Goal: Navigation & Orientation: Find specific page/section

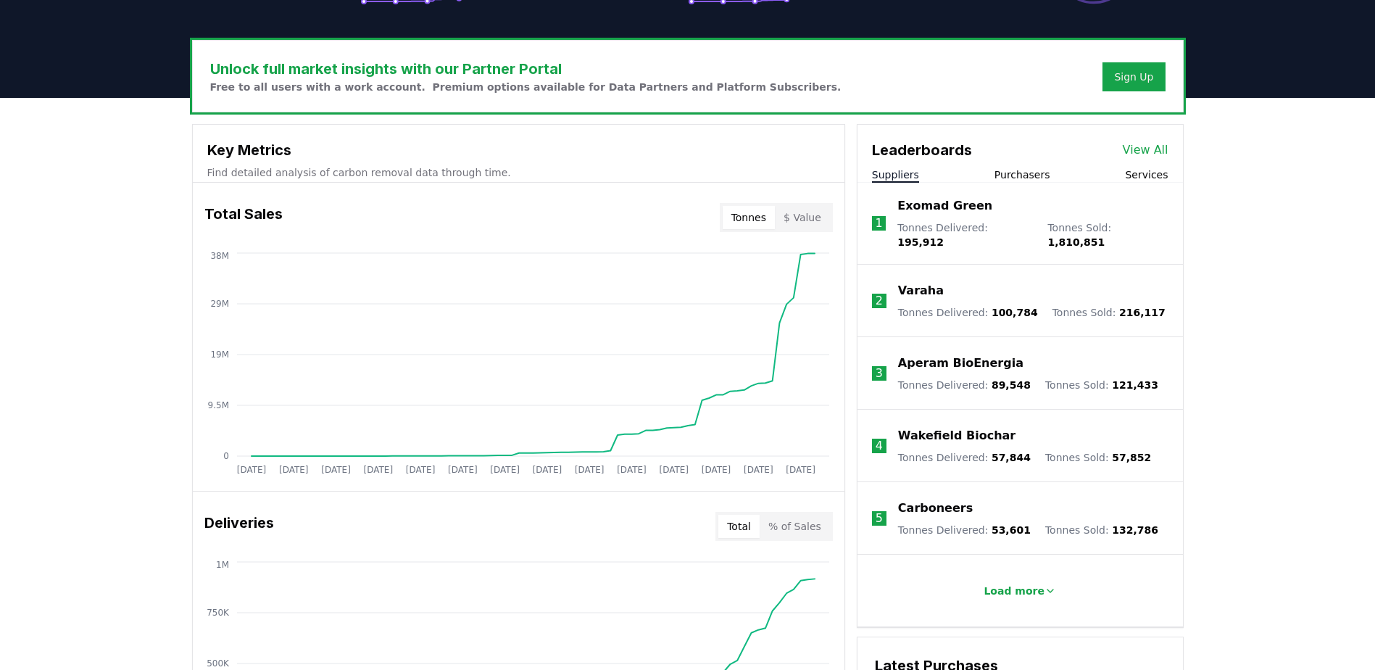
scroll to position [435, 0]
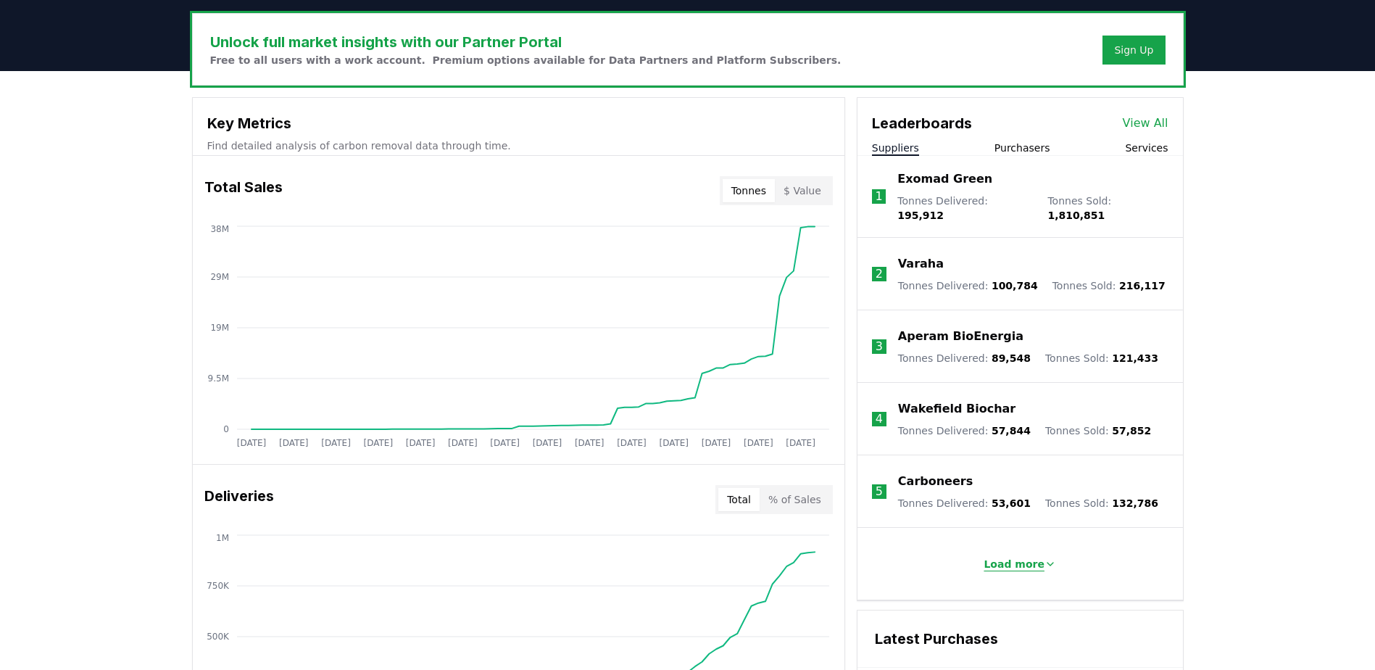
click at [1029, 549] on button "Load more" at bounding box center [1020, 563] width 96 height 29
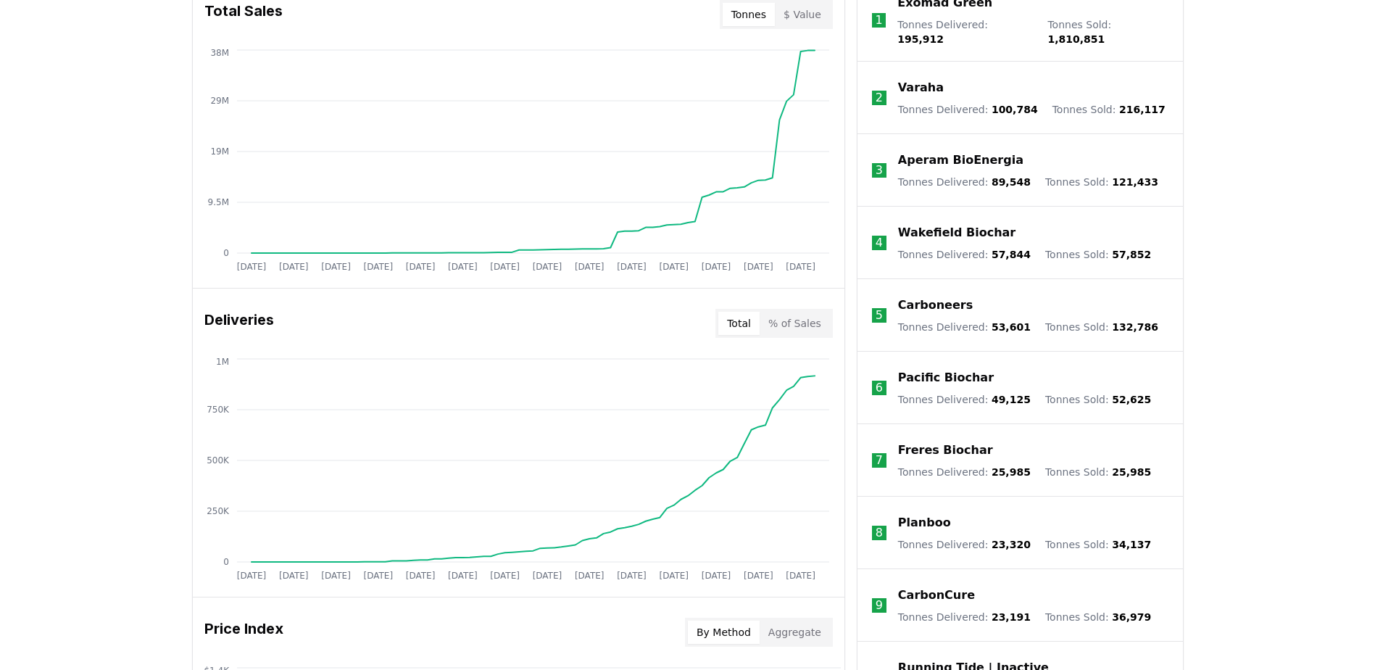
scroll to position [362, 0]
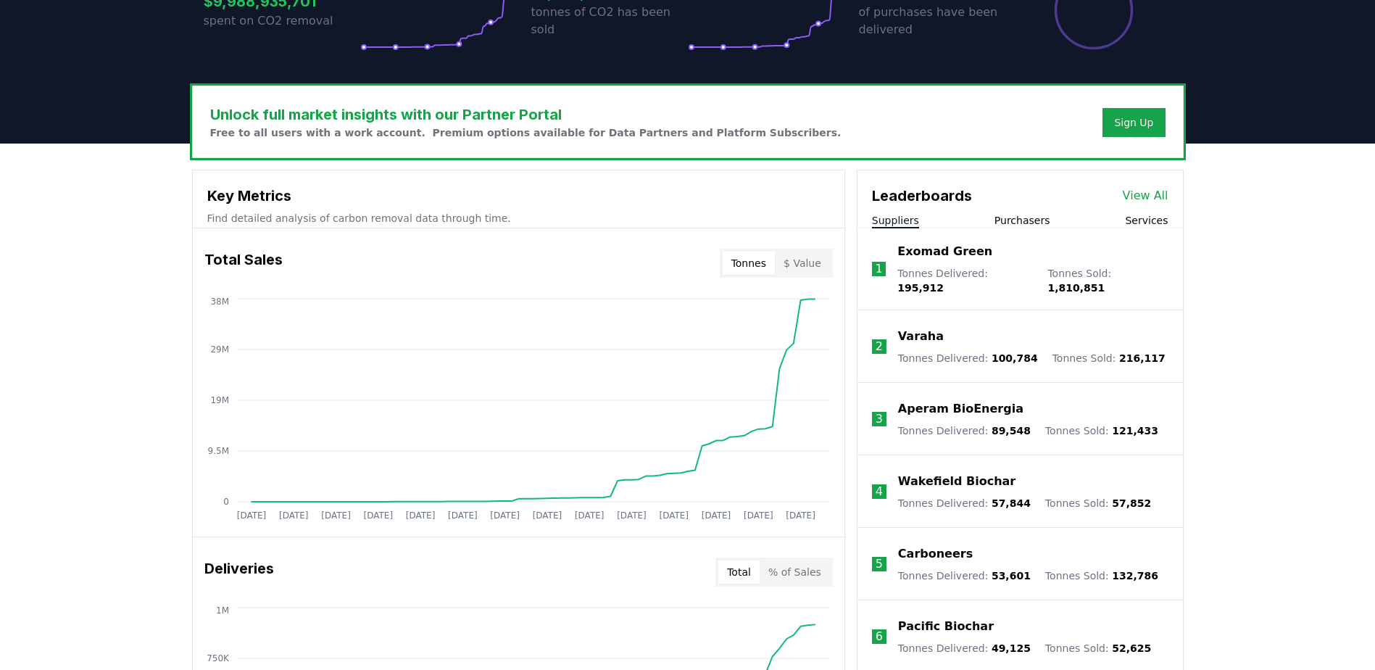
click at [1015, 223] on button "Purchasers" at bounding box center [1023, 220] width 56 height 14
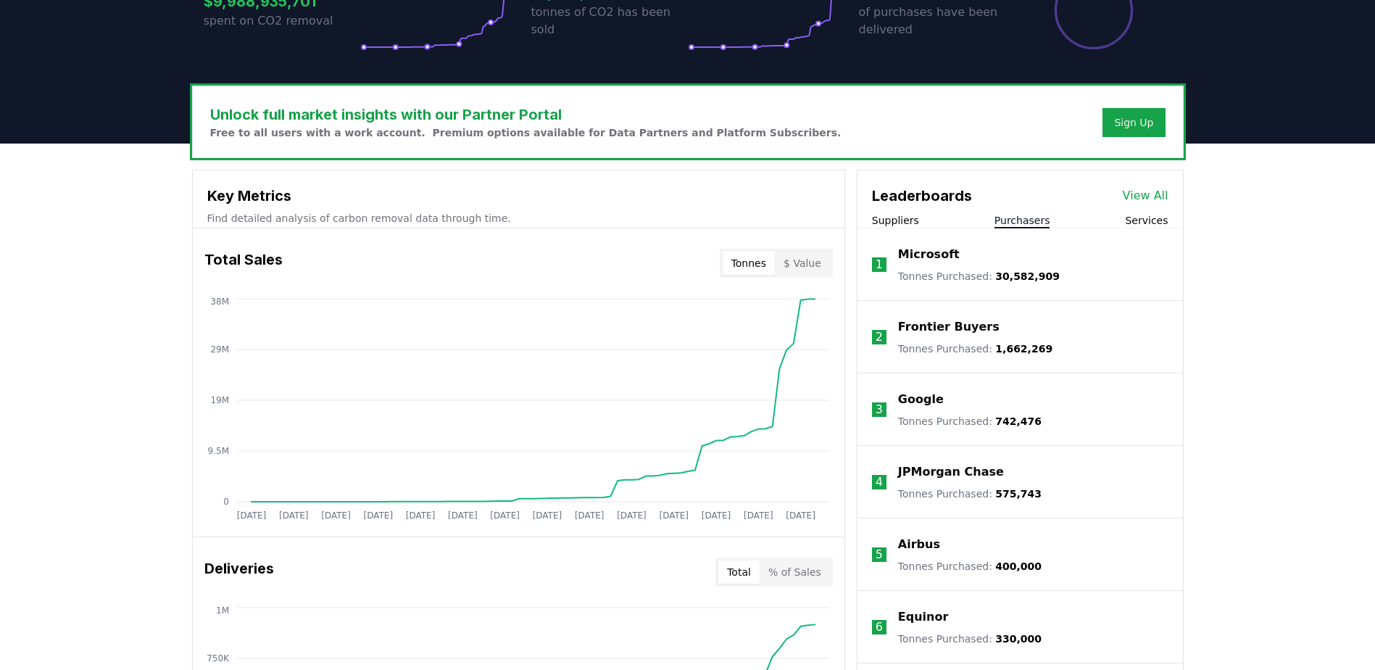
click at [956, 331] on p "Frontier Buyers" at bounding box center [948, 326] width 101 height 17
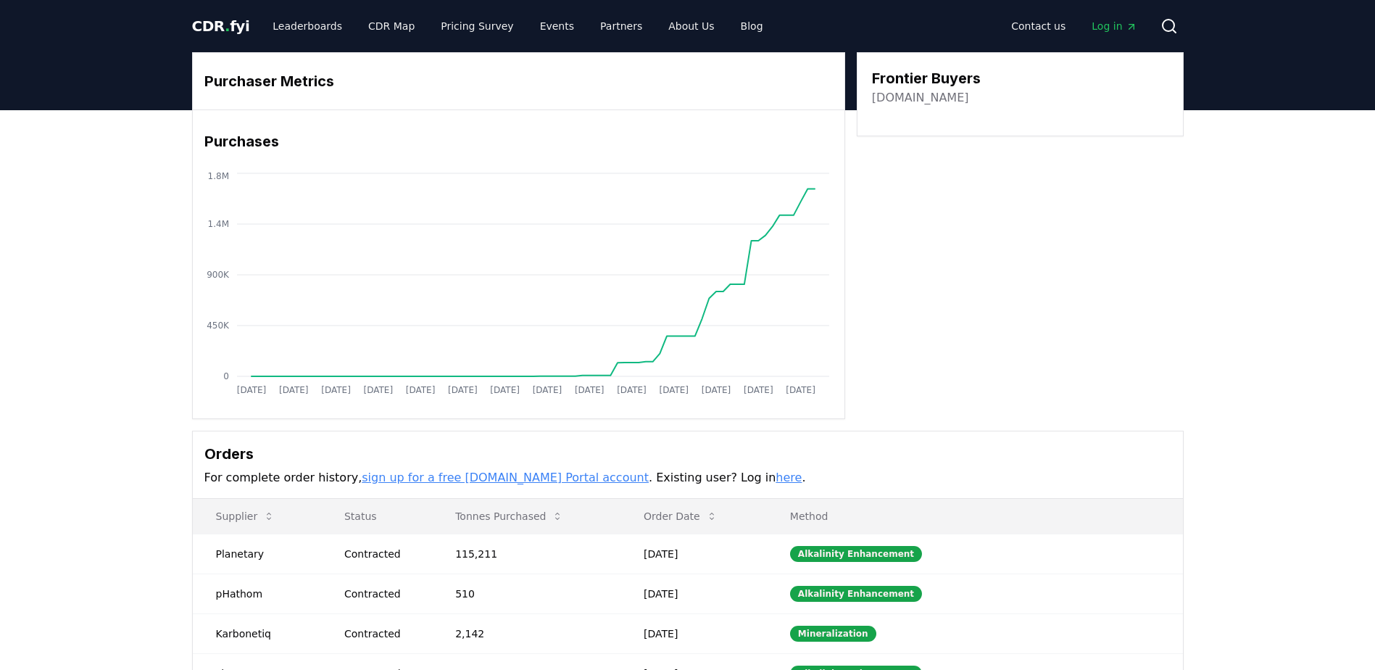
click at [923, 96] on link "[DOMAIN_NAME]" at bounding box center [920, 97] width 97 height 17
click at [464, 25] on link "Pricing Survey" at bounding box center [477, 26] width 96 height 26
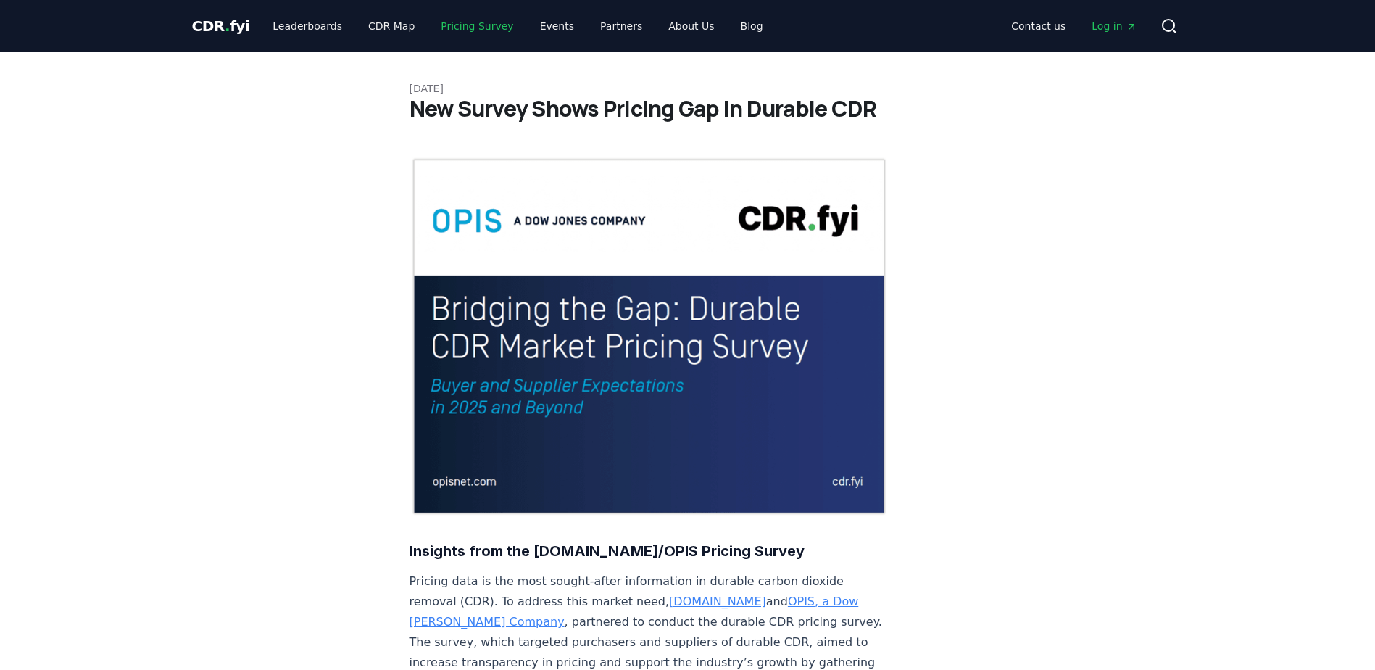
click at [439, 21] on link "Pricing Survey" at bounding box center [477, 26] width 96 height 26
click at [391, 30] on link "CDR Map" at bounding box center [392, 26] width 70 height 26
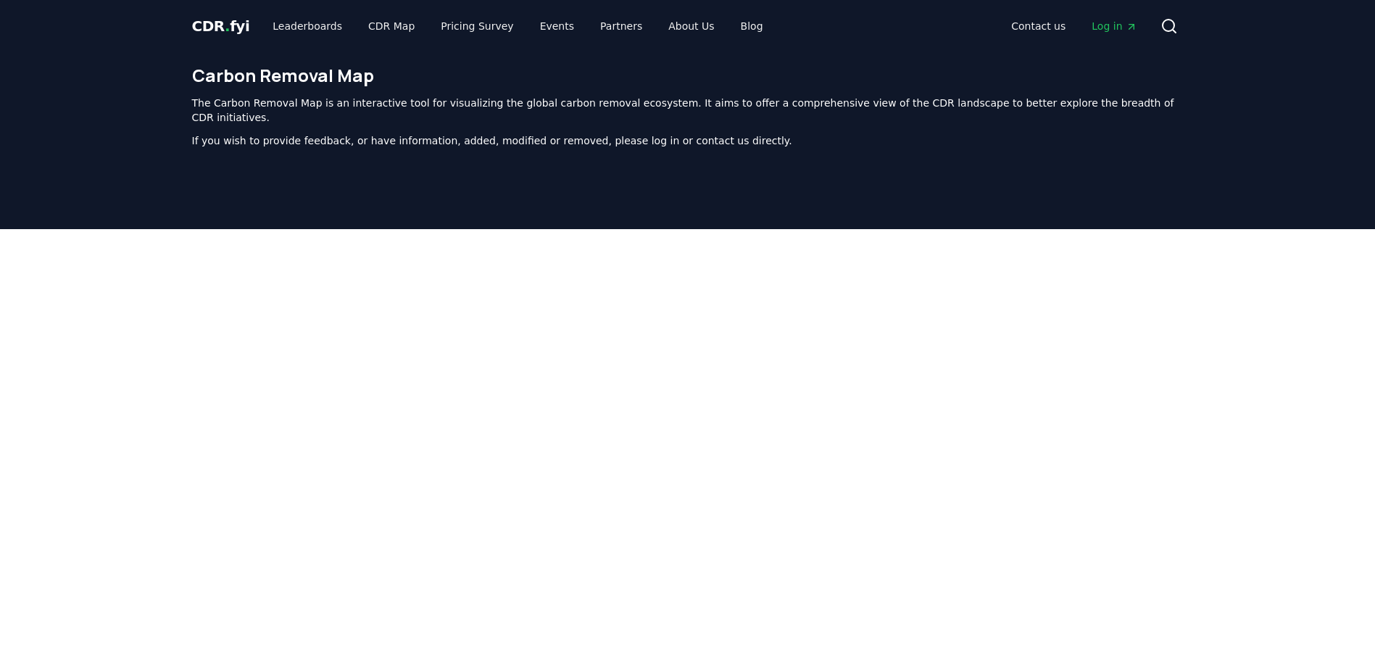
click at [214, 33] on span "CDR . fyi" at bounding box center [221, 25] width 58 height 17
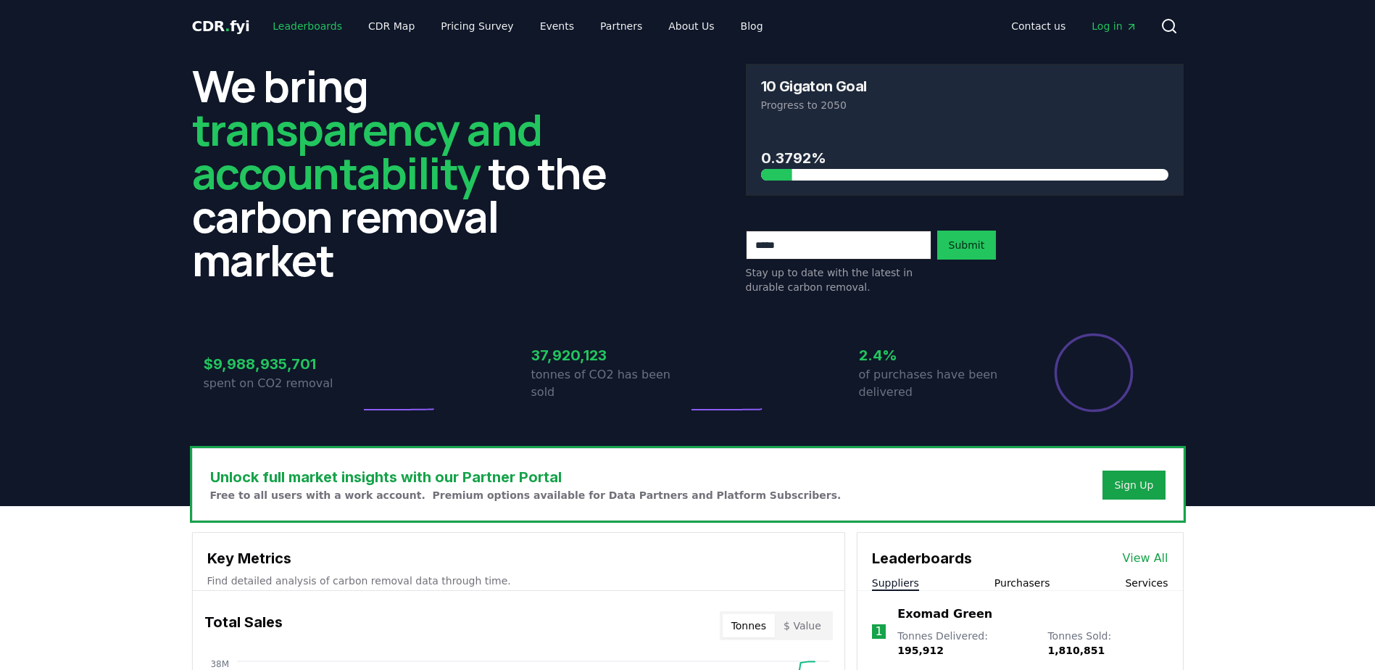
click at [311, 27] on link "Leaderboards" at bounding box center [307, 26] width 93 height 26
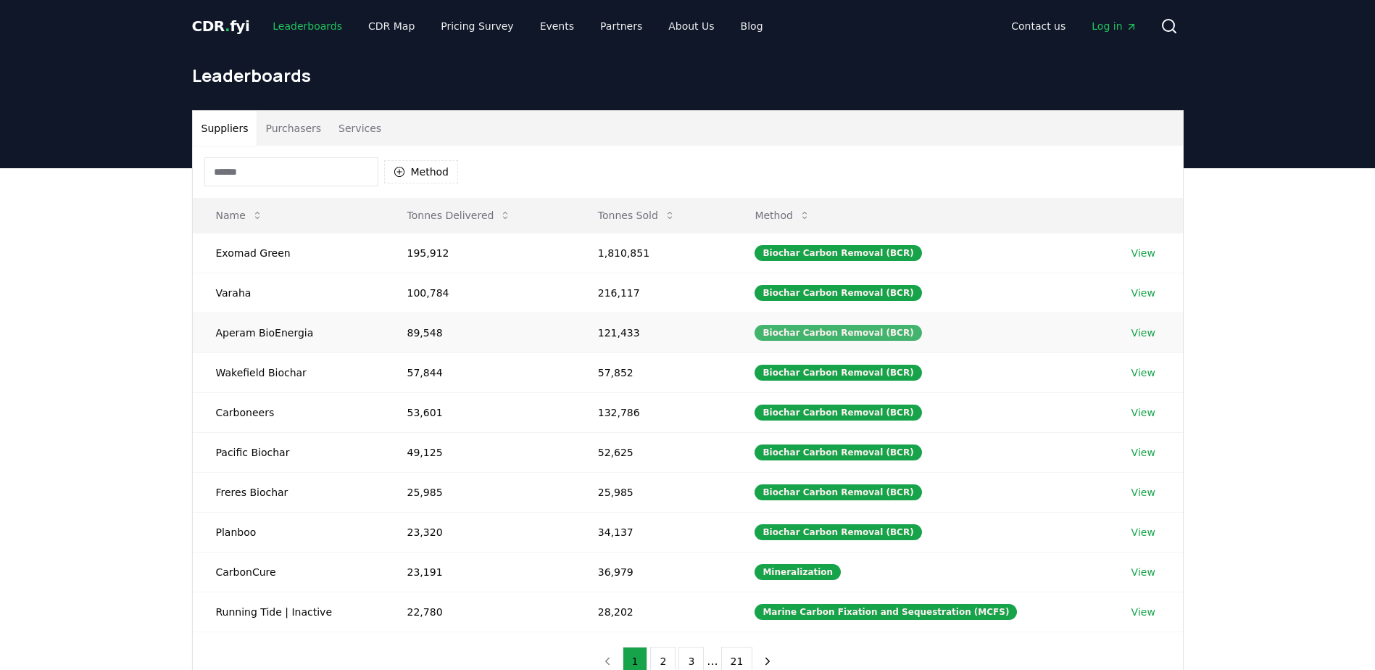
scroll to position [72, 0]
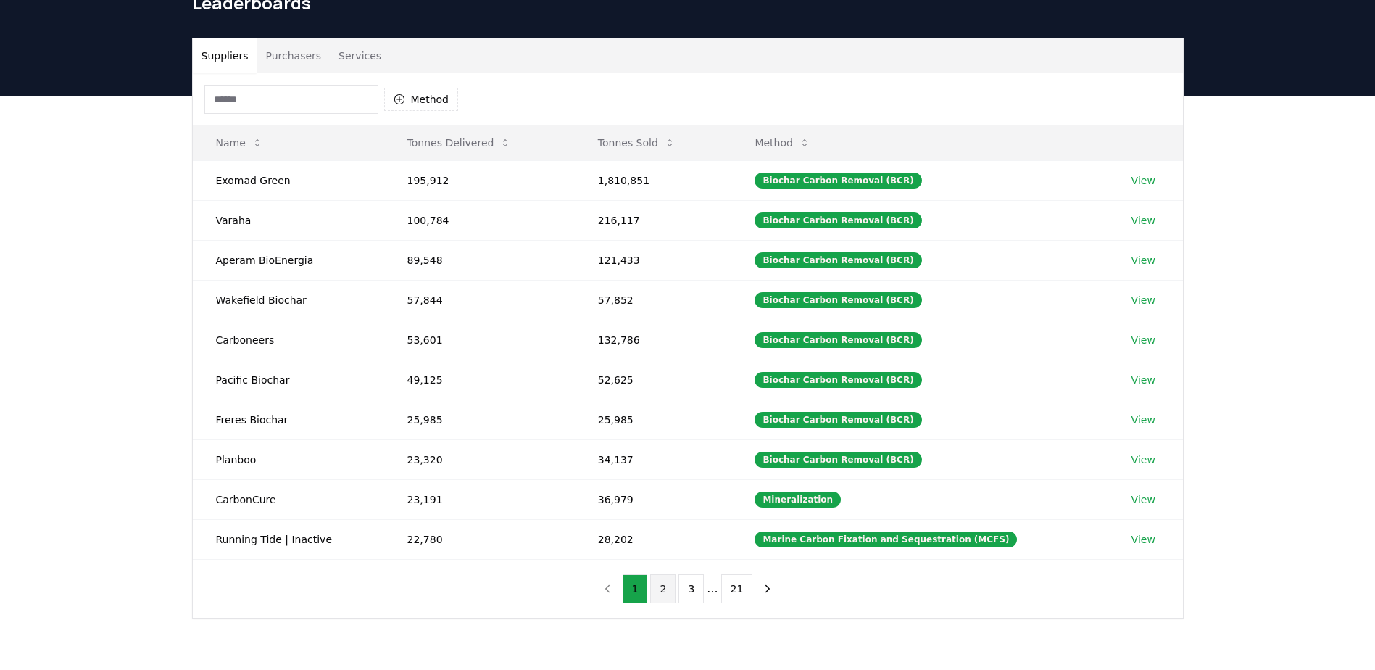
click at [663, 588] on button "2" at bounding box center [662, 588] width 25 height 29
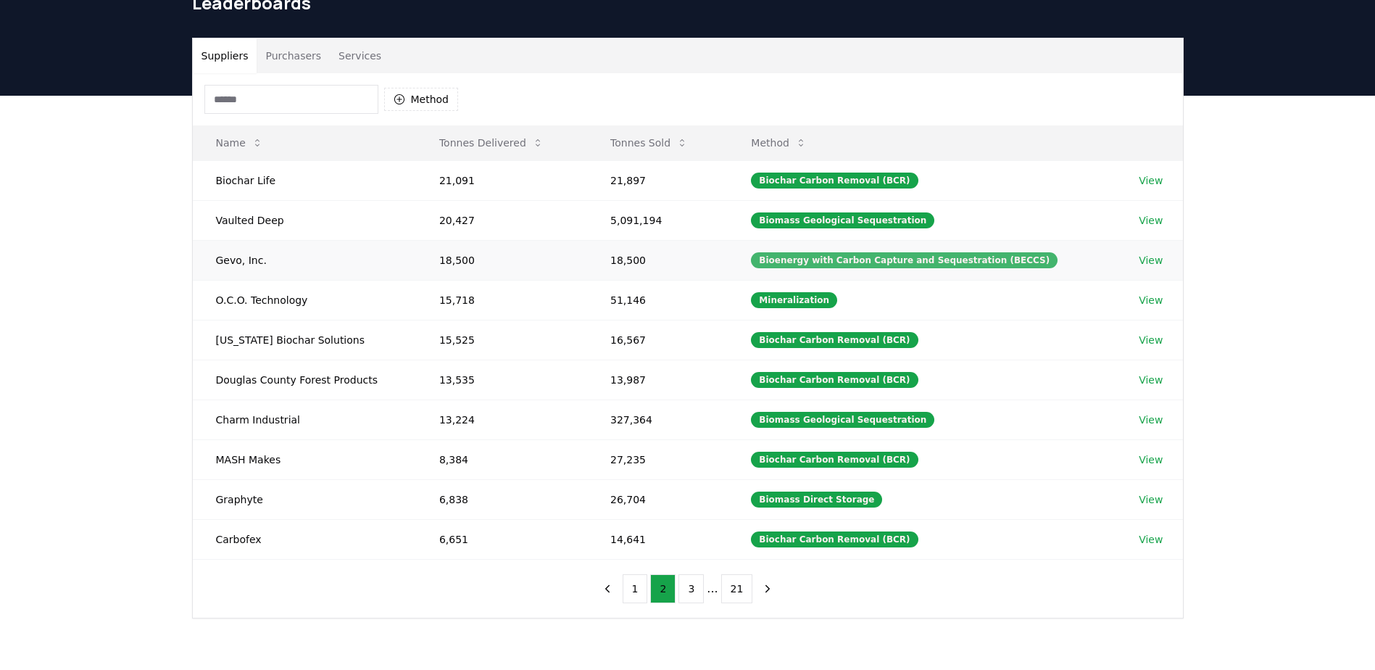
click at [796, 259] on div "Bioenergy with Carbon Capture and Sequestration (BECCS)" at bounding box center [904, 260] width 307 height 16
click at [639, 584] on button "1" at bounding box center [635, 588] width 25 height 29
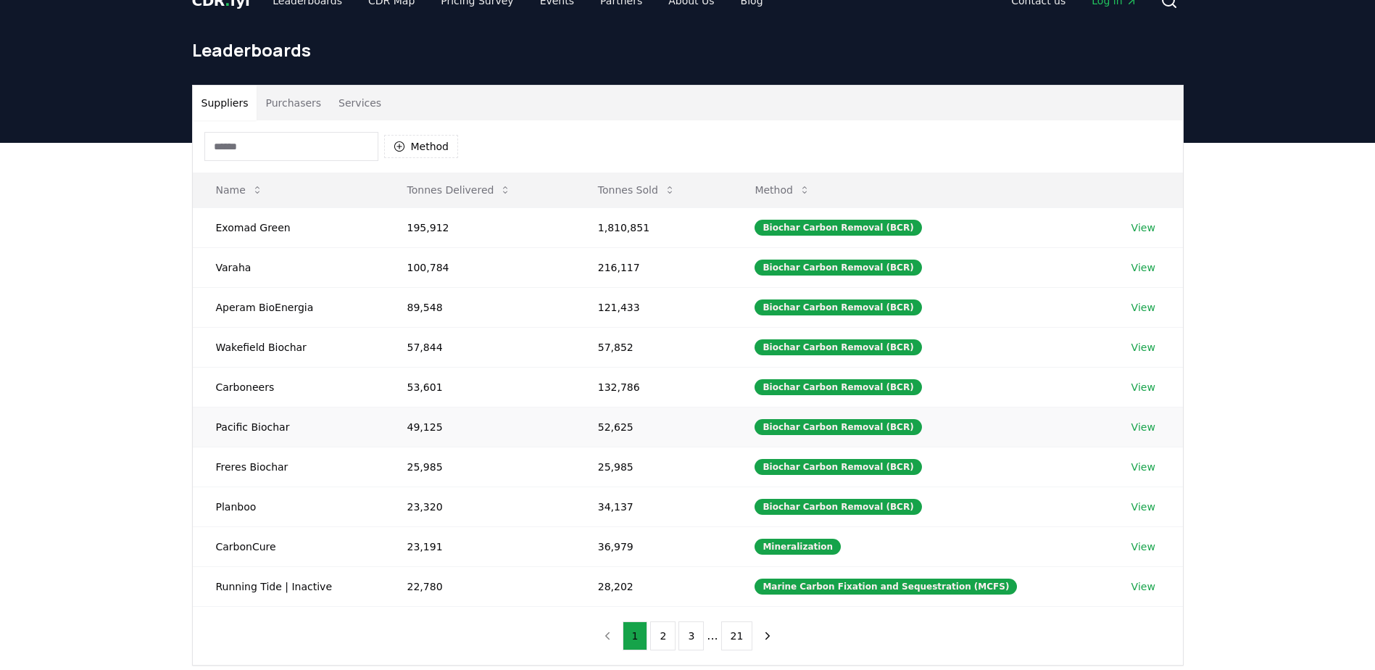
scroll to position [0, 0]
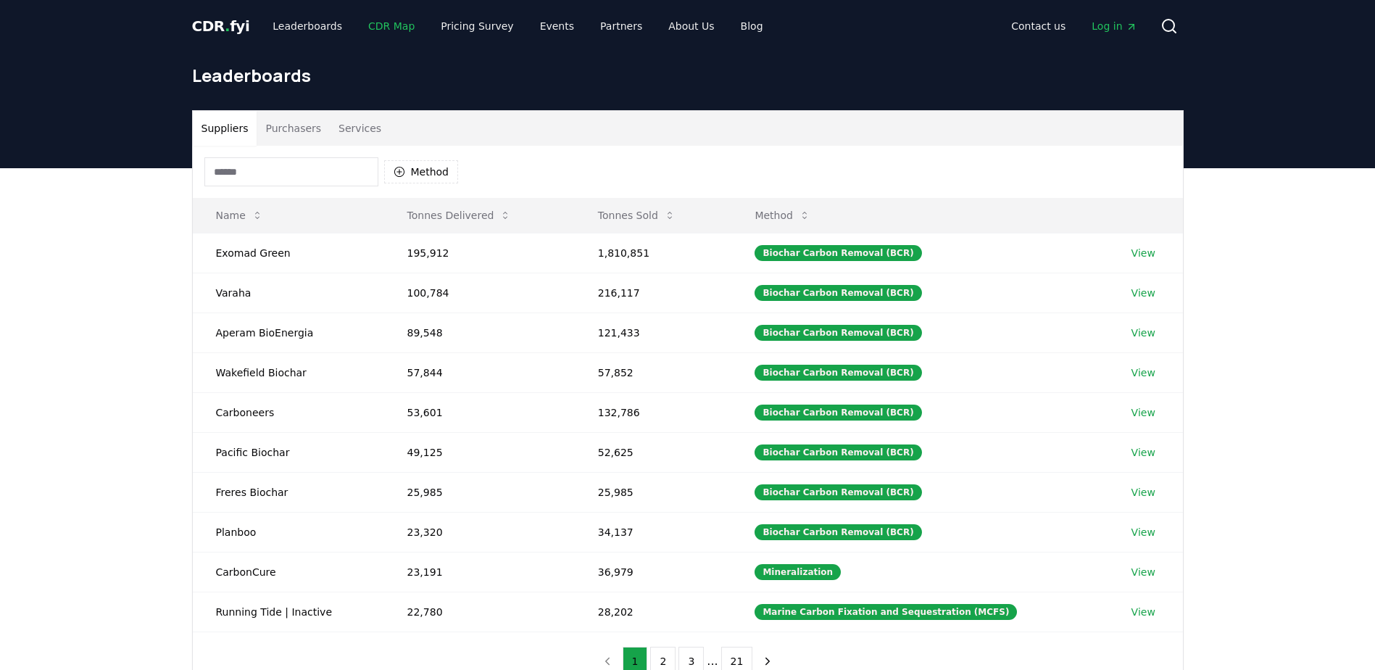
click at [357, 28] on link "CDR Map" at bounding box center [392, 26] width 70 height 26
